Goal: Check status: Verify the current state of an ongoing process or item

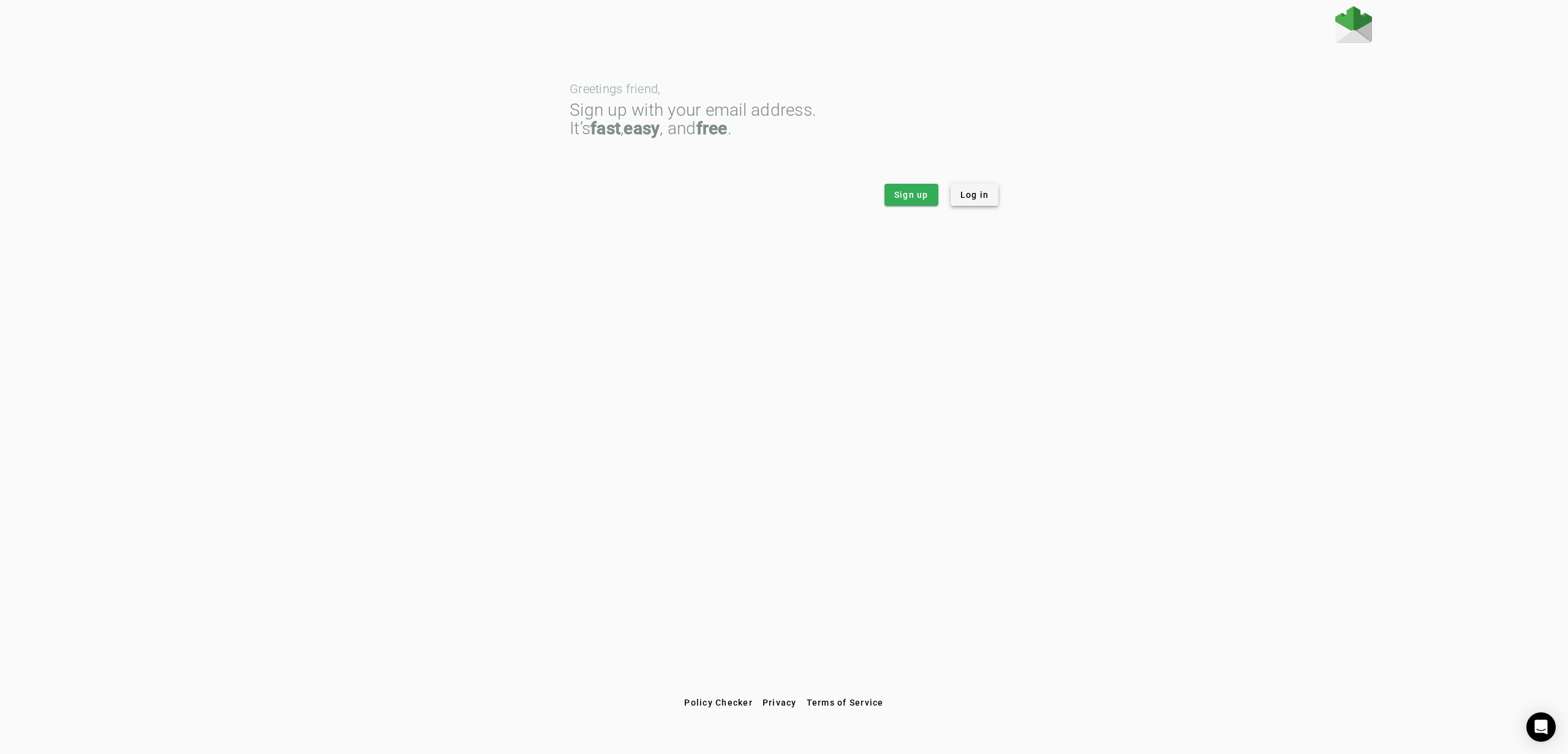
click at [986, 192] on span "Log in" at bounding box center [974, 195] width 28 height 12
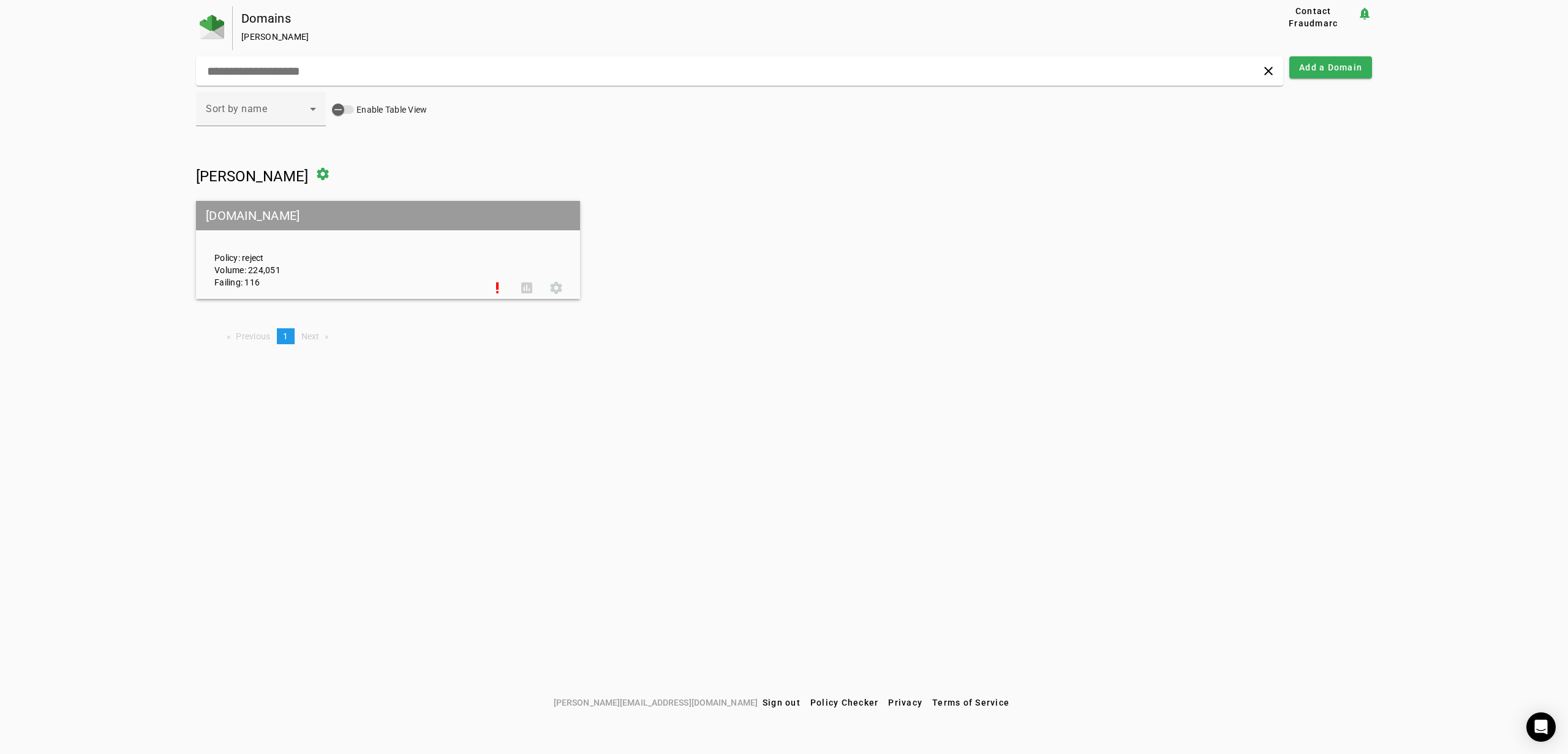
click at [269, 219] on mat-grid-tile-header "[DOMAIN_NAME]" at bounding box center [387, 215] width 384 height 29
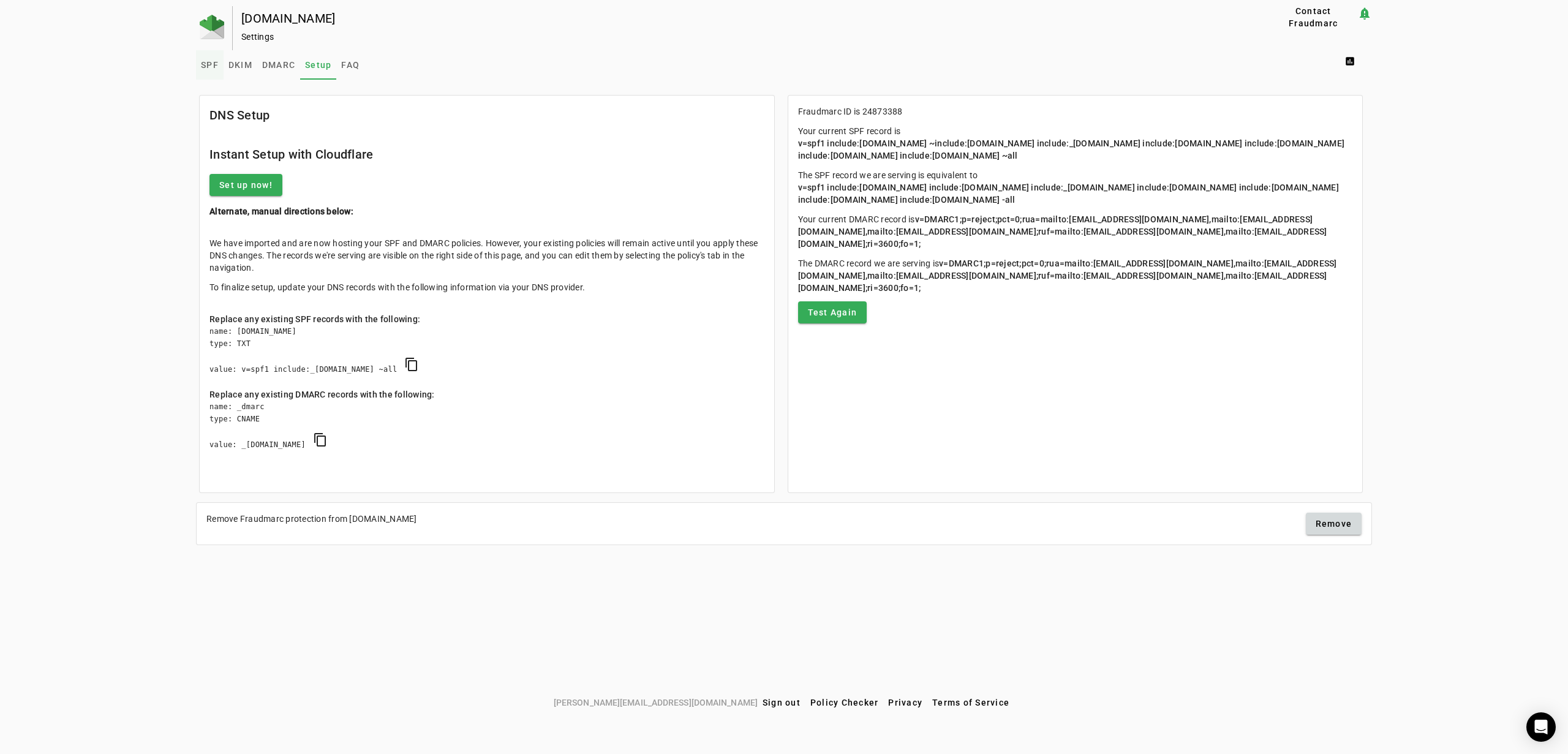
click at [208, 61] on span "SPF" at bounding box center [210, 65] width 18 height 8
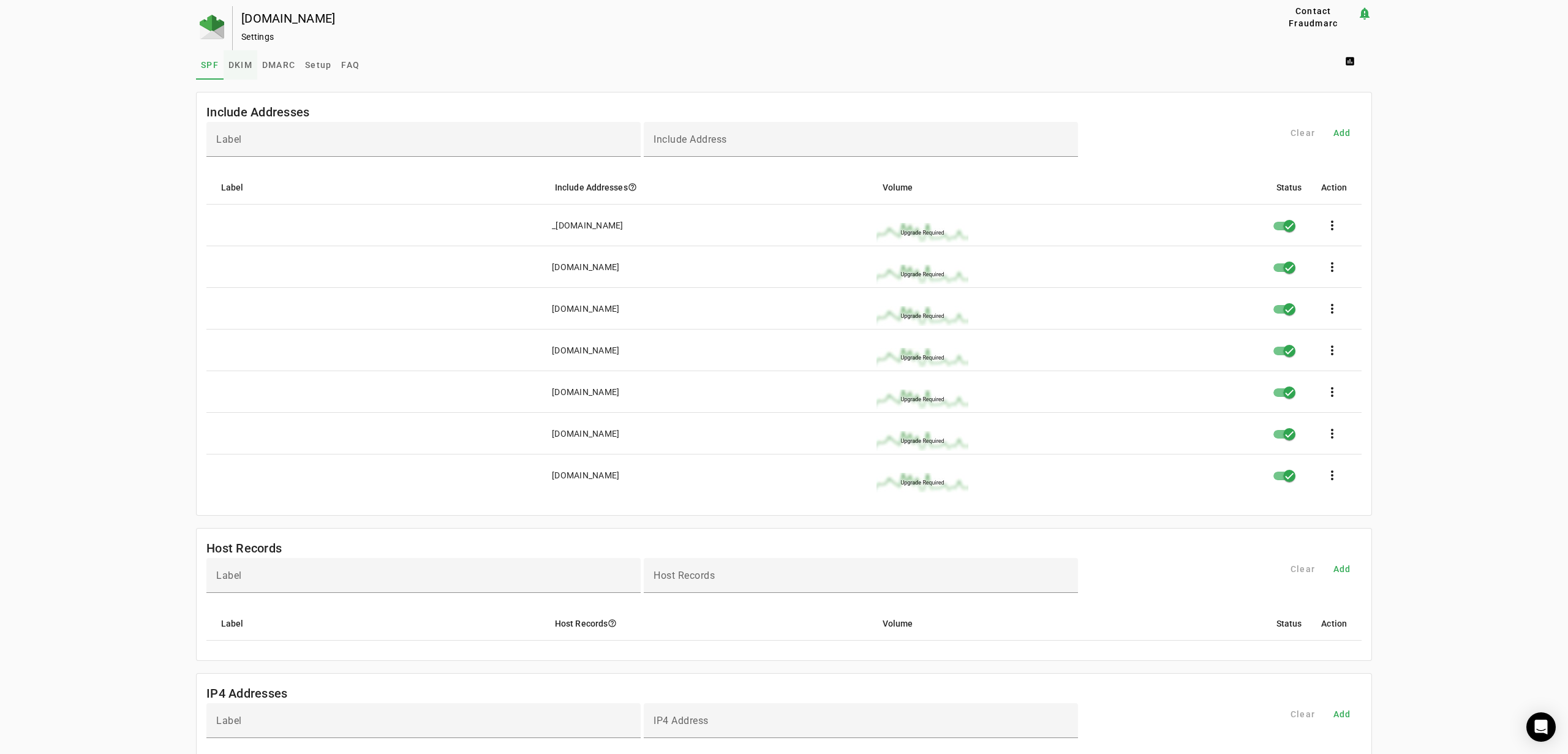
click at [249, 69] on span "DKIM" at bounding box center [240, 65] width 24 height 8
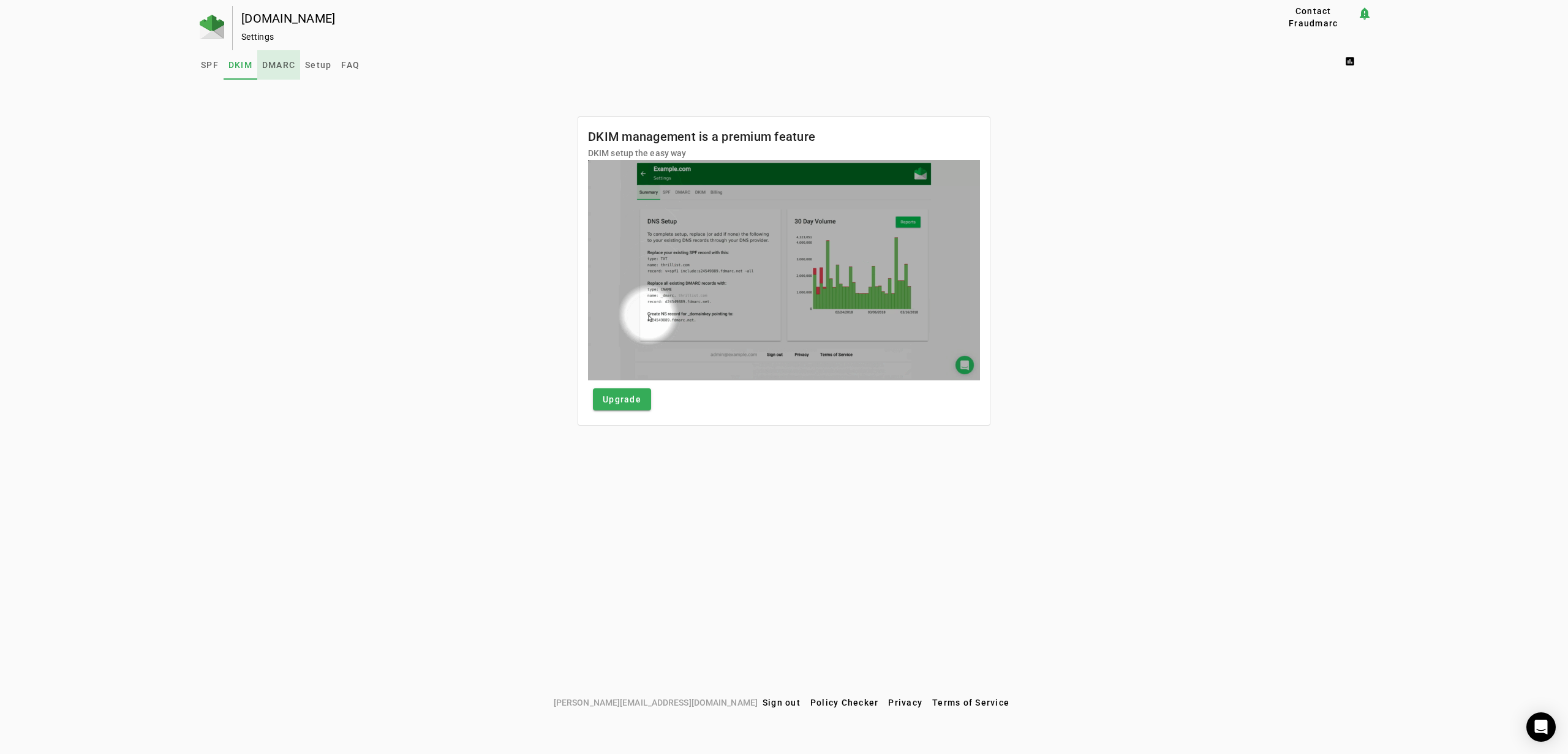
click at [274, 65] on span "DMARC" at bounding box center [279, 65] width 33 height 8
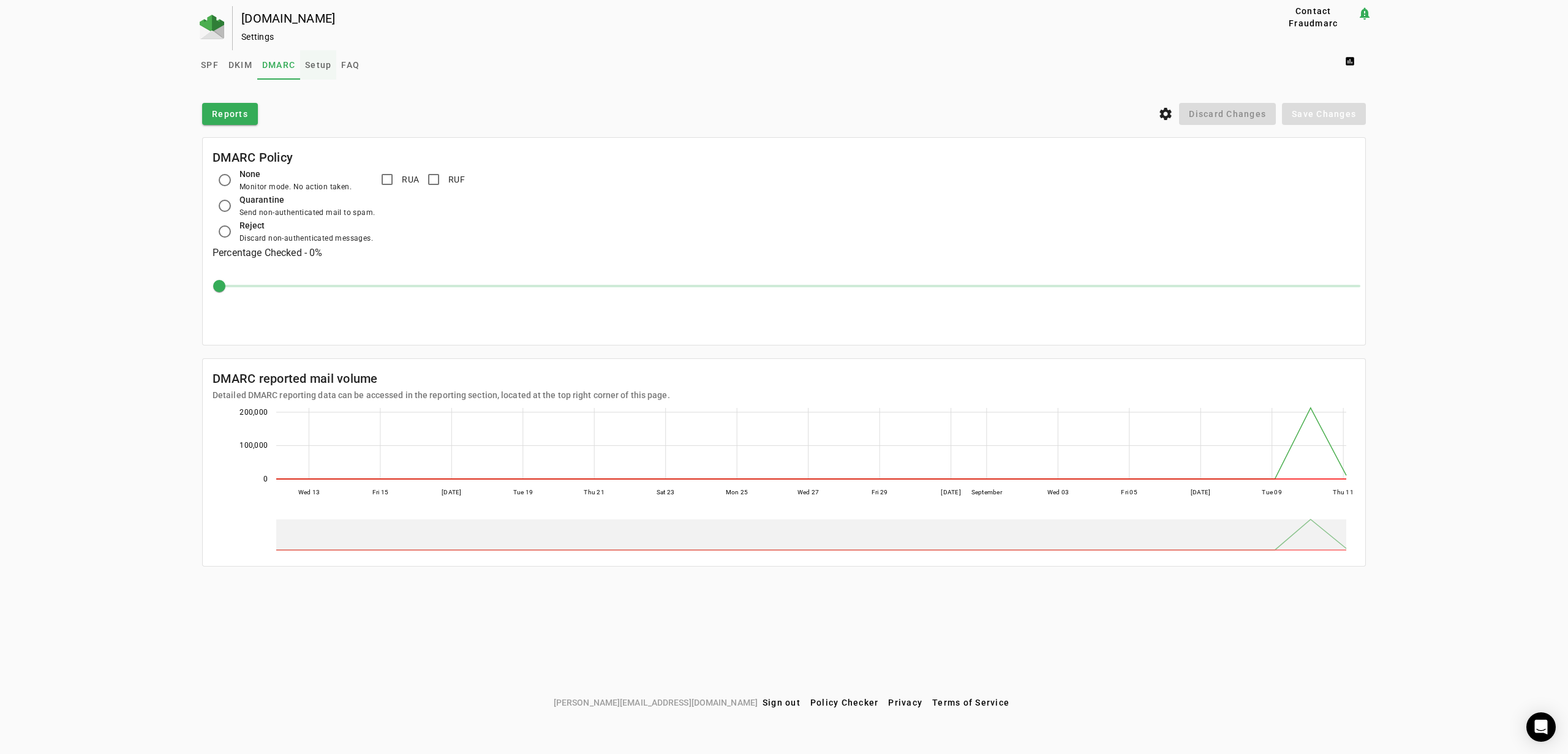
click at [315, 63] on span "Setup" at bounding box center [318, 65] width 26 height 8
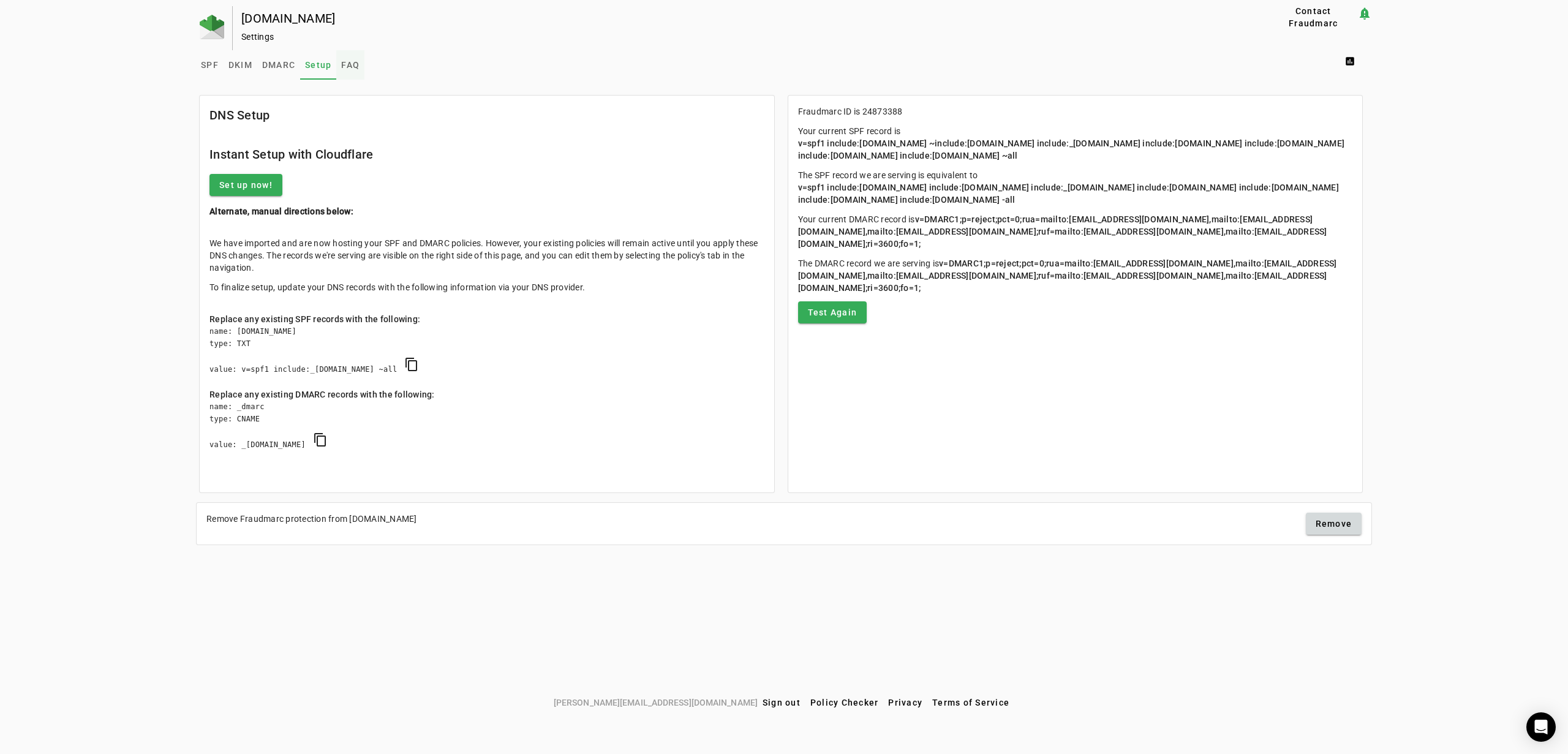
click at [351, 67] on span "FAQ" at bounding box center [350, 65] width 18 height 8
